Goal: Task Accomplishment & Management: Complete application form

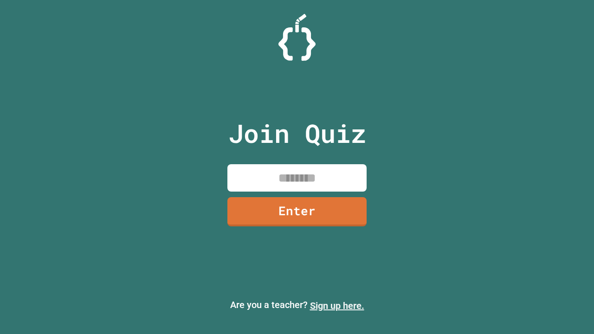
click at [337, 306] on link "Sign up here." at bounding box center [337, 305] width 54 height 11
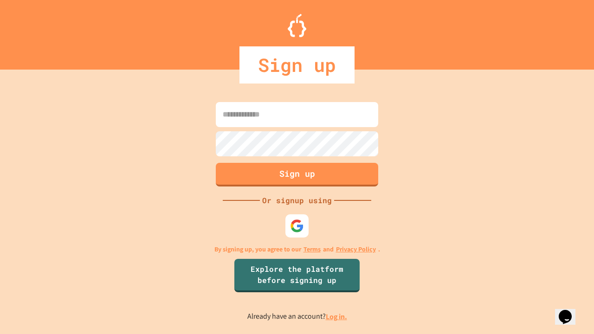
click at [337, 317] on link "Log in." at bounding box center [336, 317] width 21 height 10
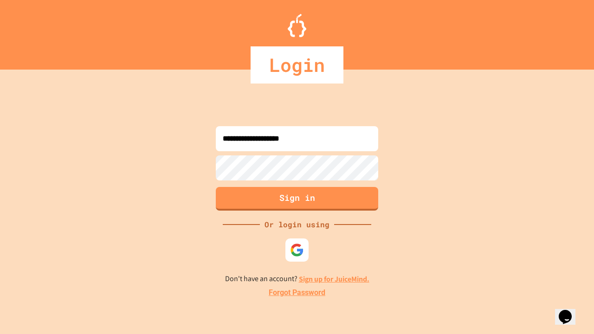
type input "**********"
